Goal: Information Seeking & Learning: Learn about a topic

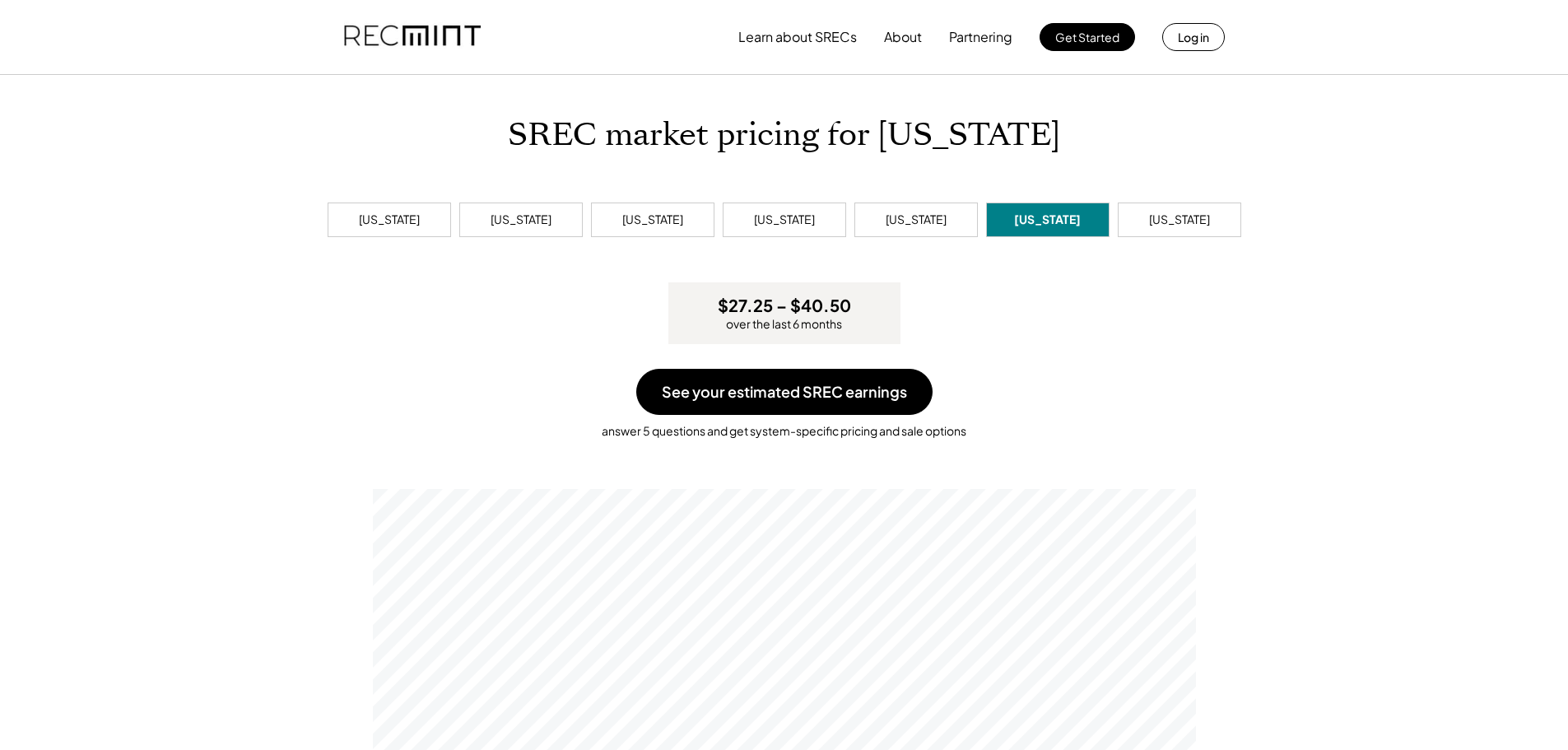
scroll to position [313, 823]
click at [763, 38] on button "Learn about SRECs" at bounding box center [798, 37] width 119 height 33
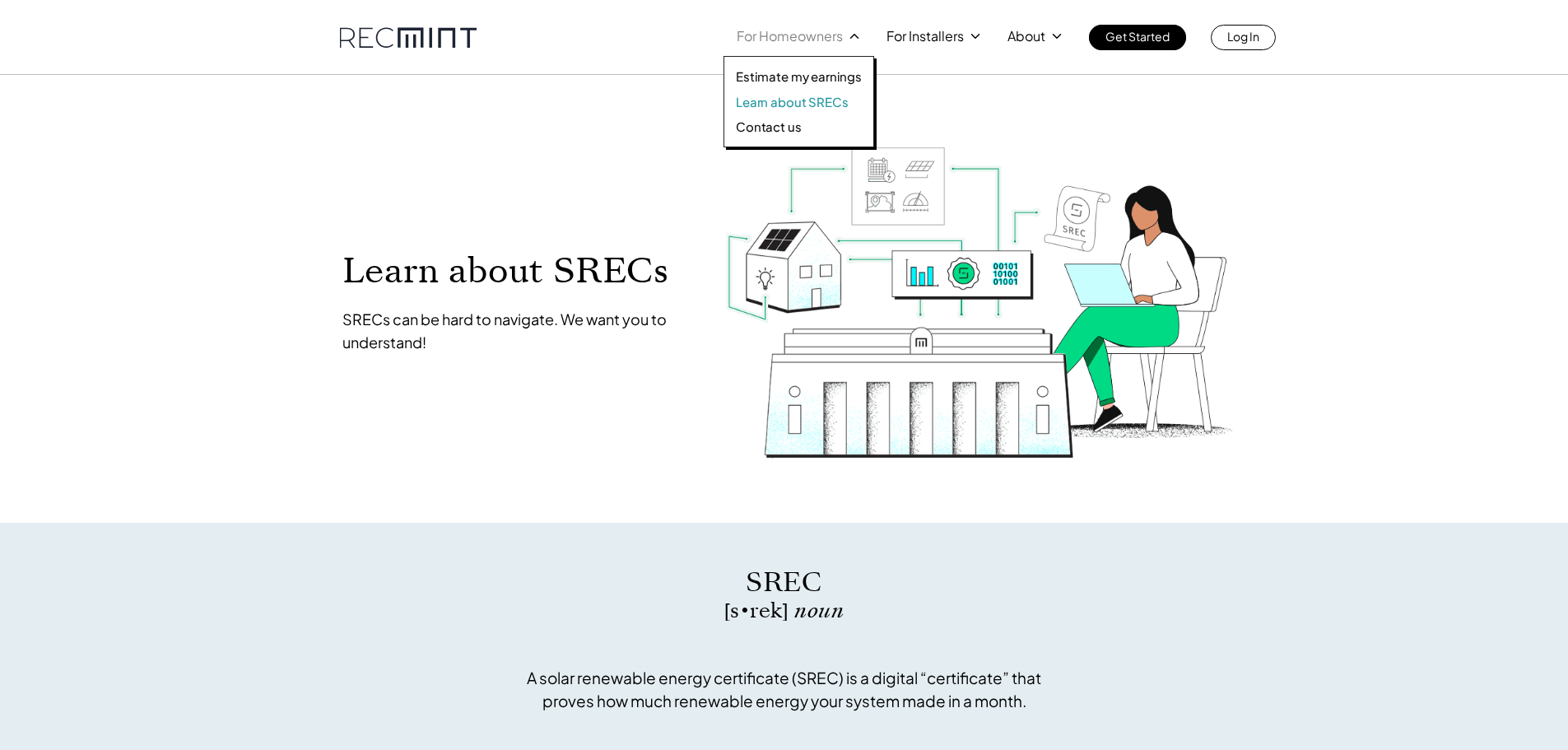
click at [799, 99] on p "Learn about SRECs" at bounding box center [791, 101] width 112 height 16
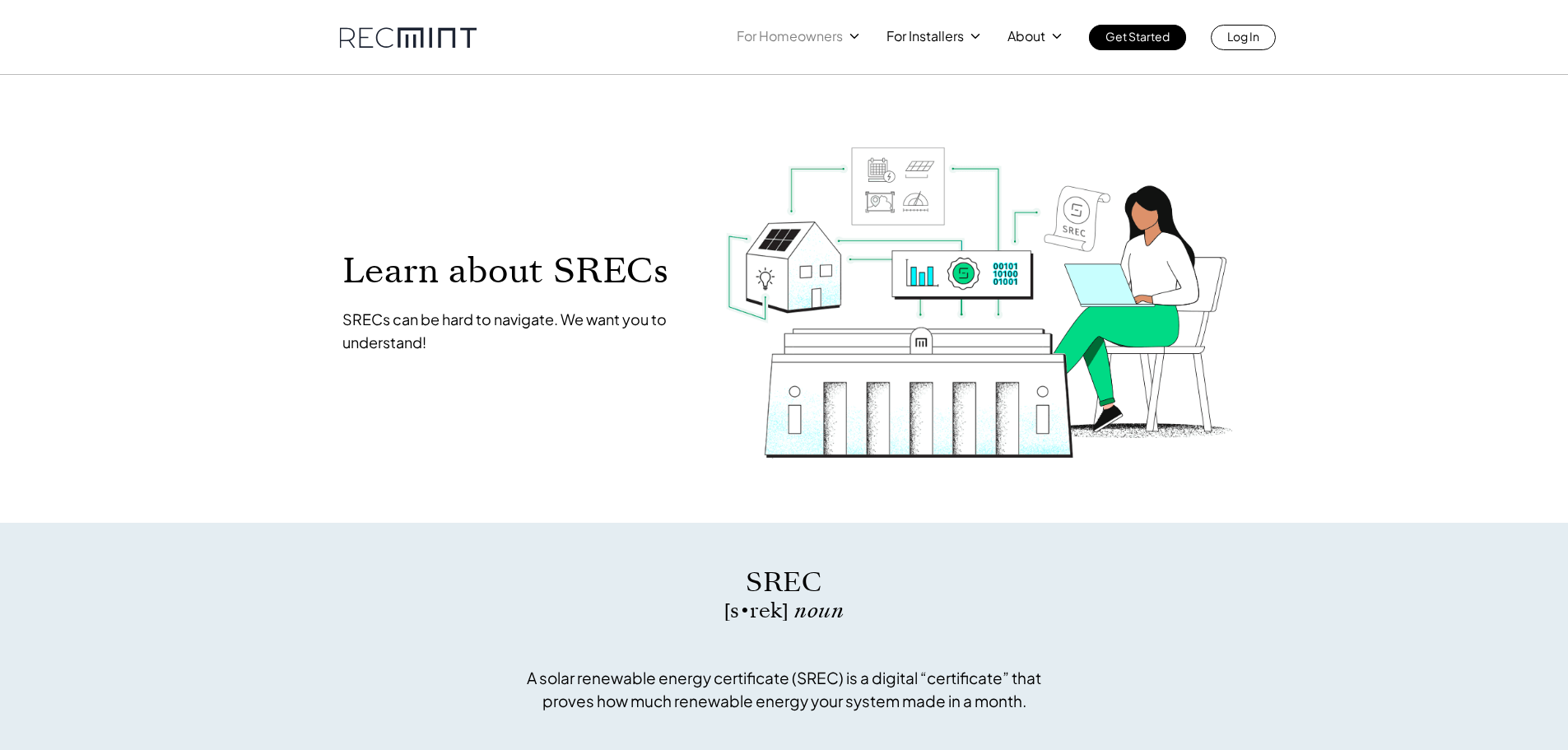
click at [811, 30] on p "For Homeowners" at bounding box center [789, 36] width 106 height 23
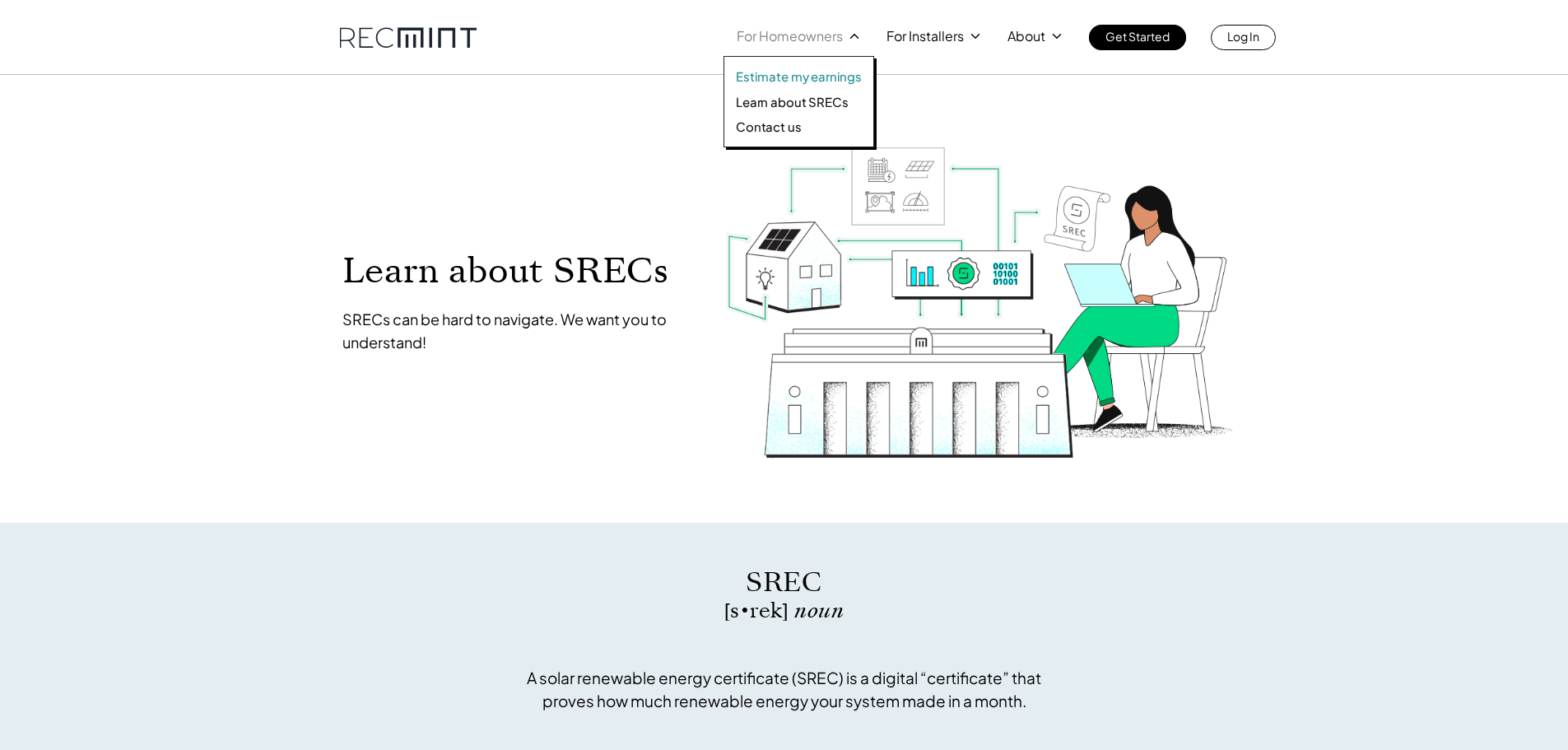
click at [802, 78] on p "Estimate my earnings" at bounding box center [799, 76] width 126 height 16
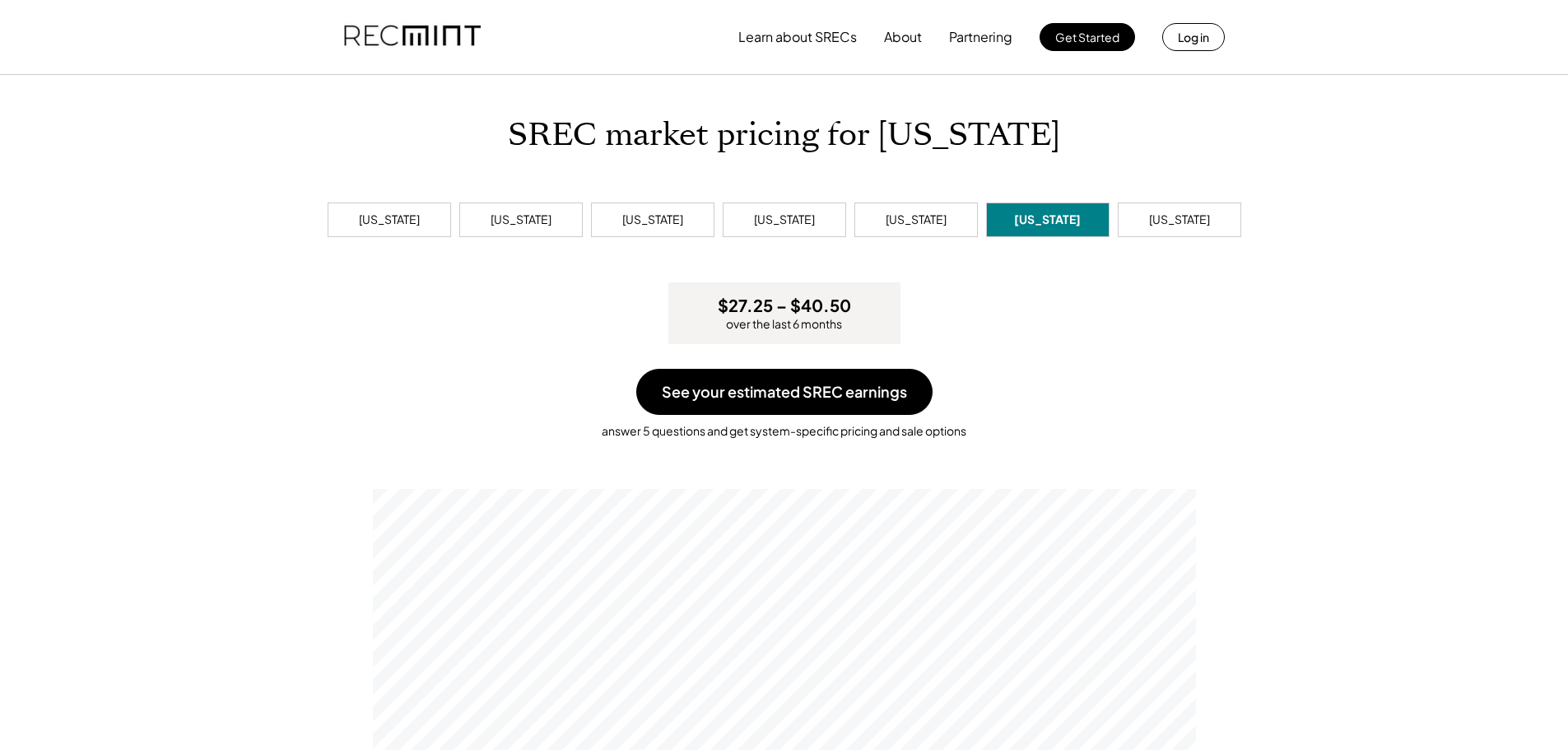
scroll to position [313, 823]
